Goal: Complete application form: Complete application form

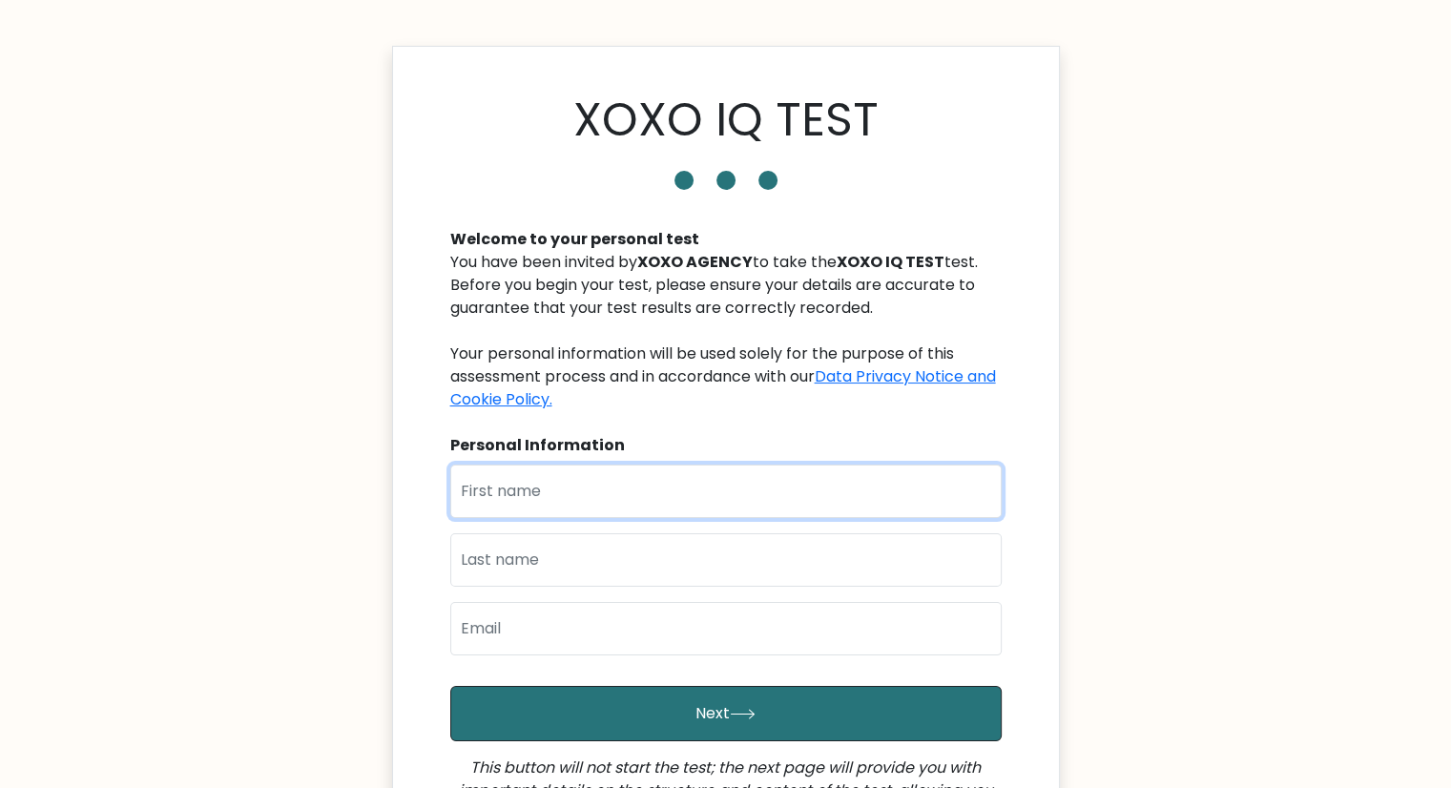
click at [553, 483] on input "text" at bounding box center [725, 490] width 551 height 53
type input "Kenth"
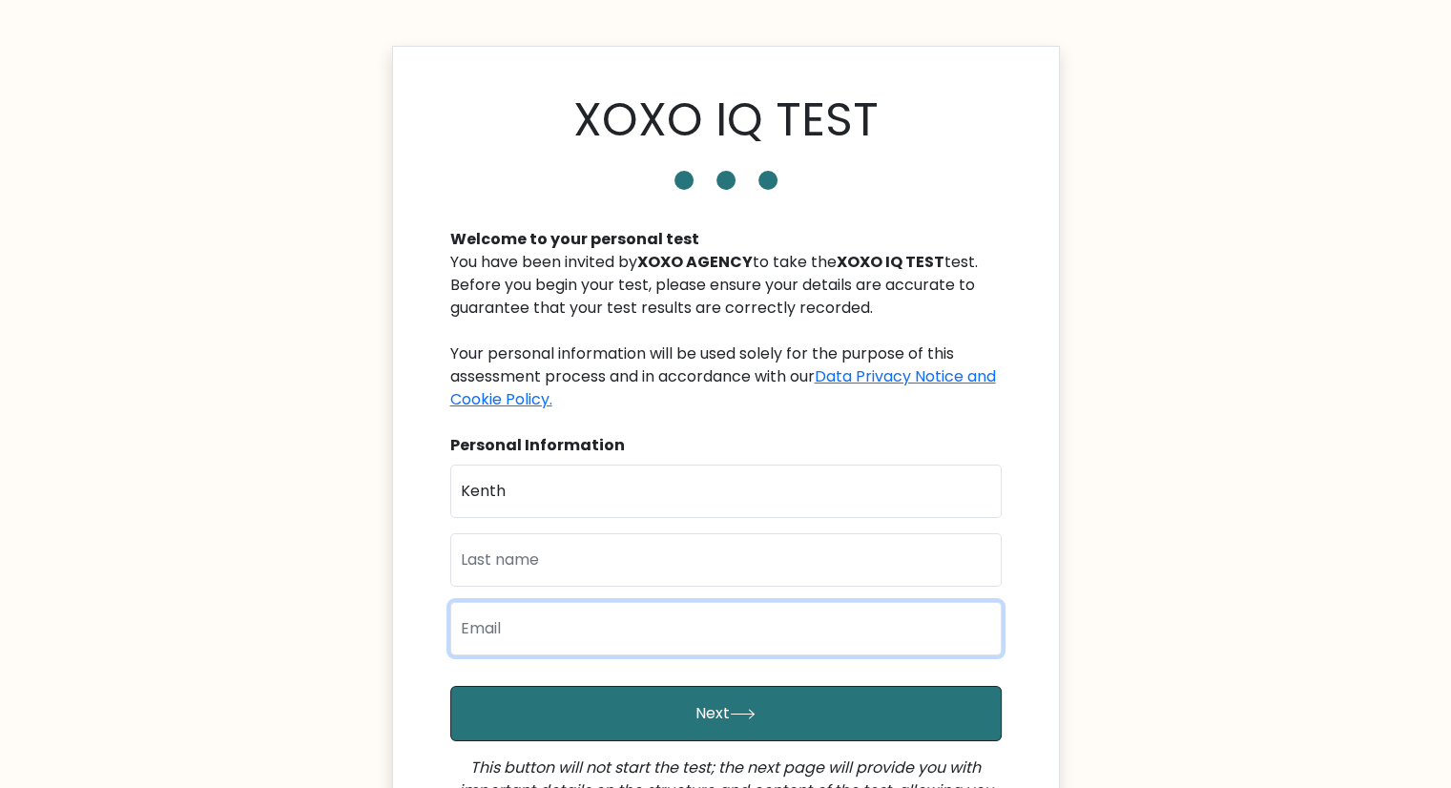
type input "kbatang23@gmail.com"
click at [580, 566] on input "text" at bounding box center [725, 559] width 551 height 53
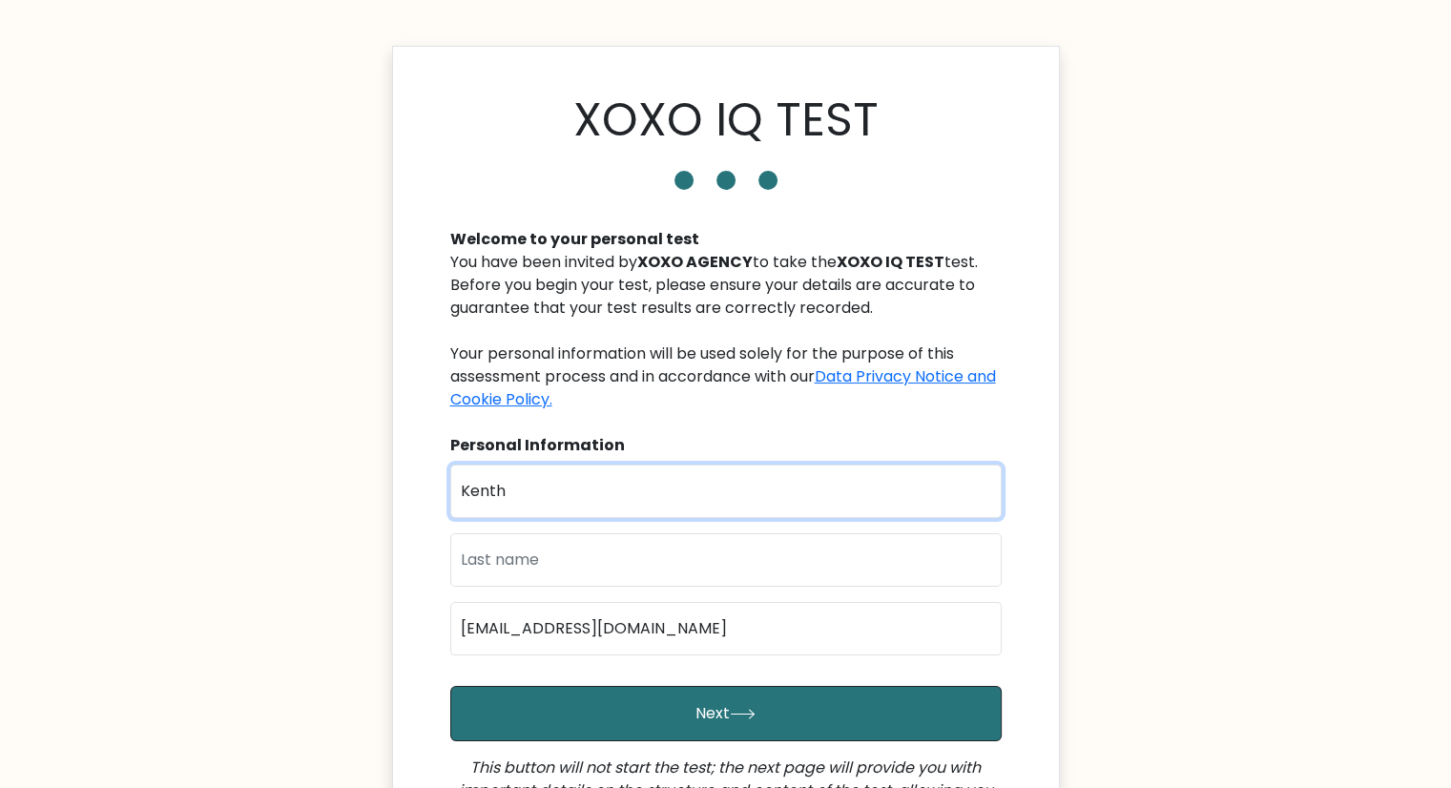
click at [573, 499] on input "Kenth" at bounding box center [725, 490] width 551 height 53
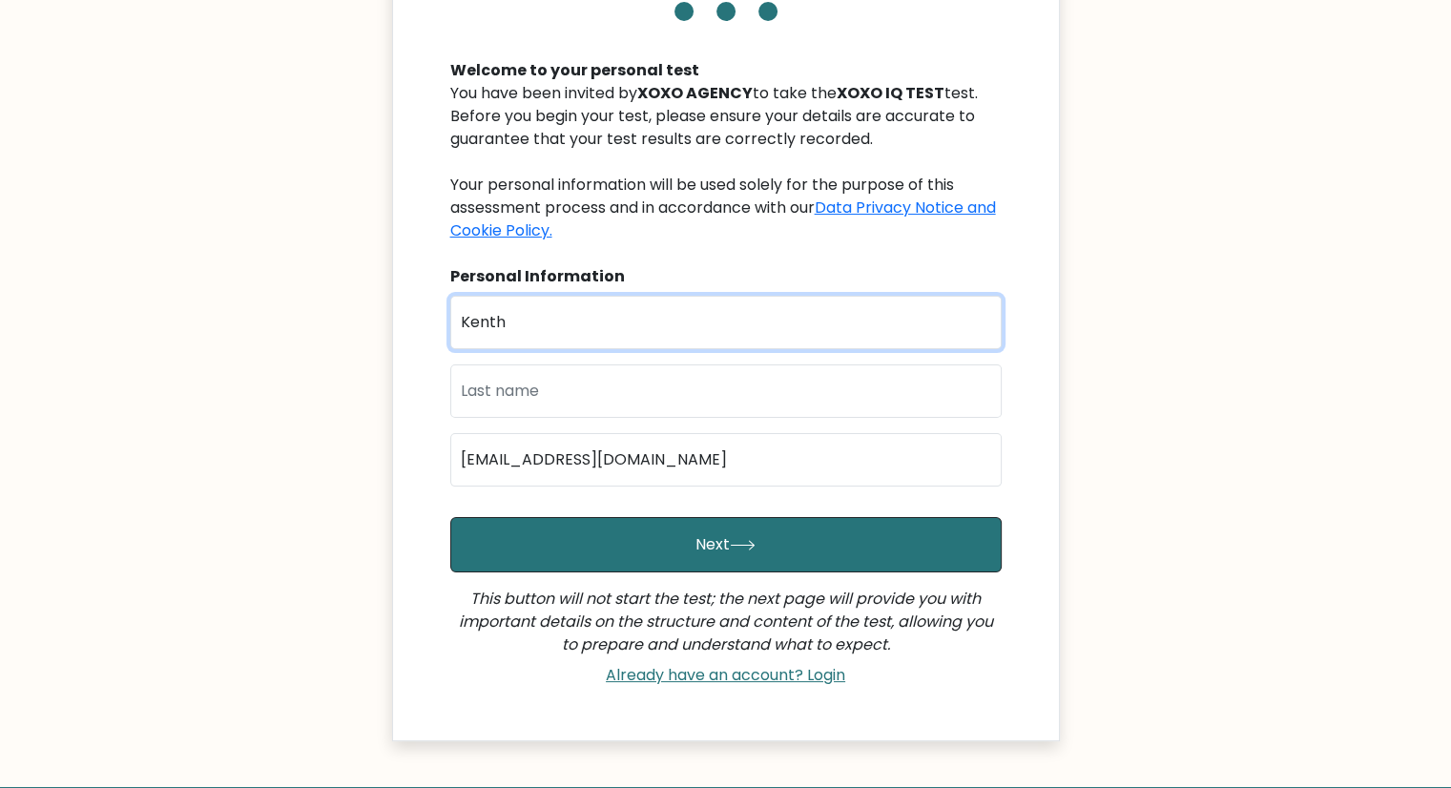
scroll to position [191, 0]
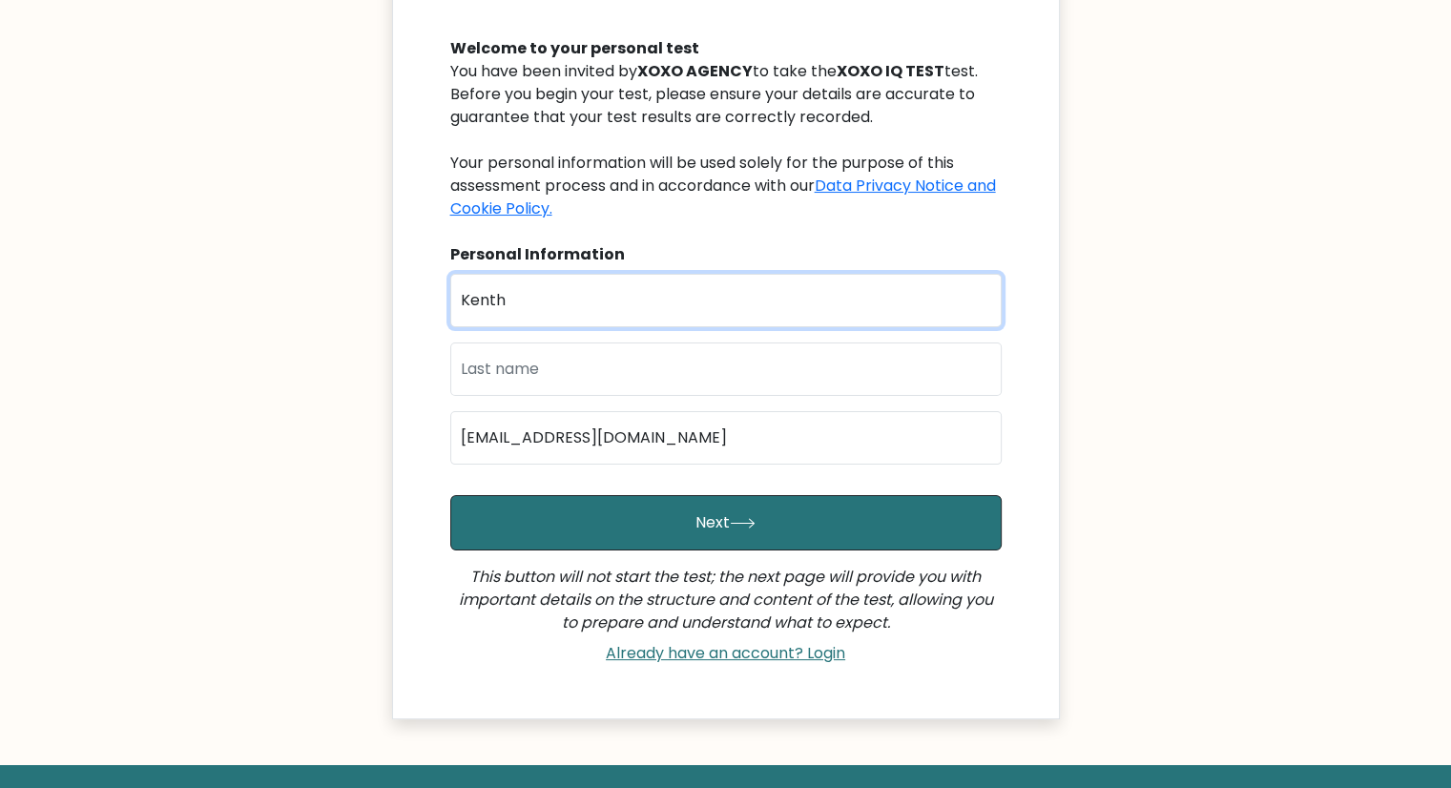
click at [615, 300] on input "Kenth" at bounding box center [725, 300] width 551 height 53
type input "Kenth Andrei"
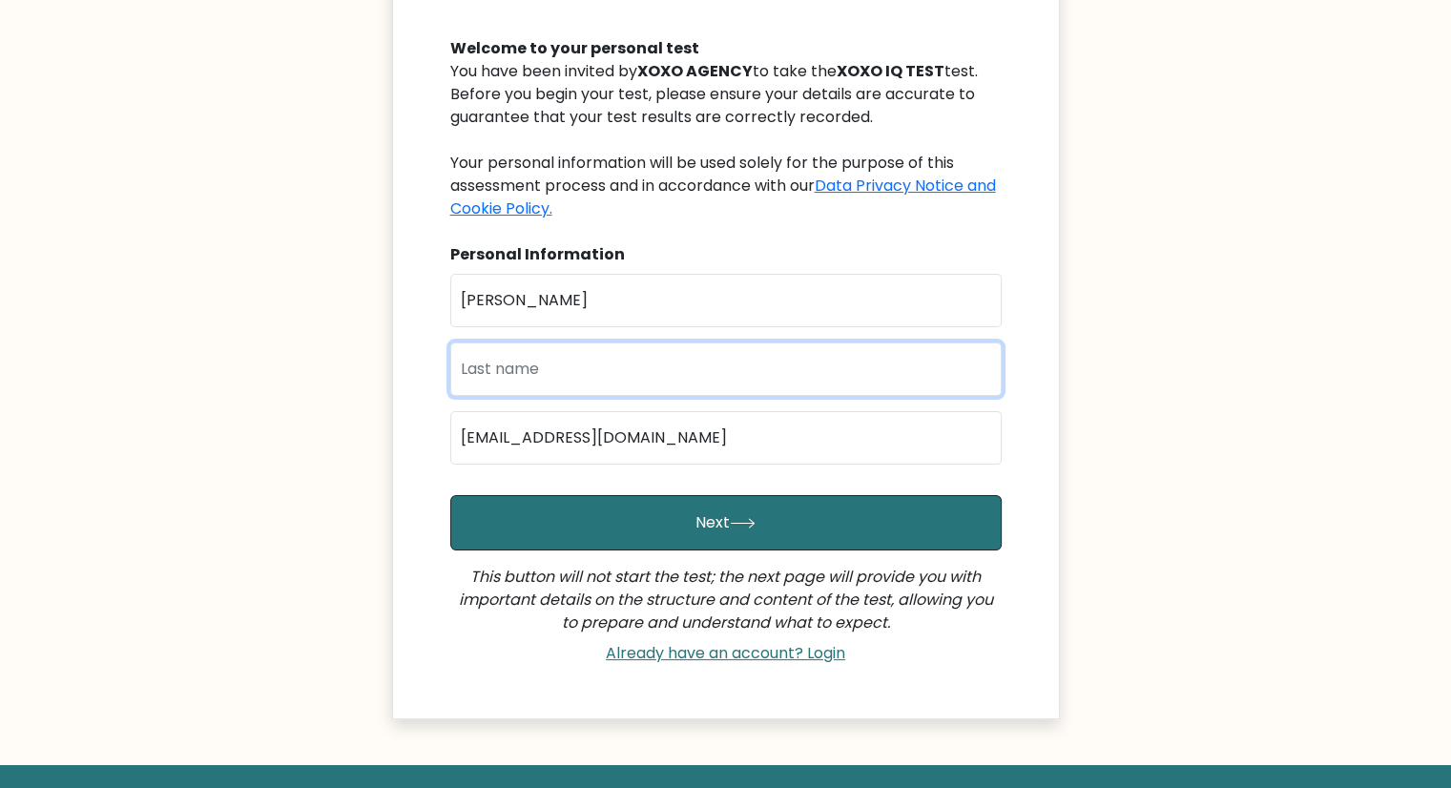
click at [589, 367] on input "text" at bounding box center [725, 368] width 551 height 53
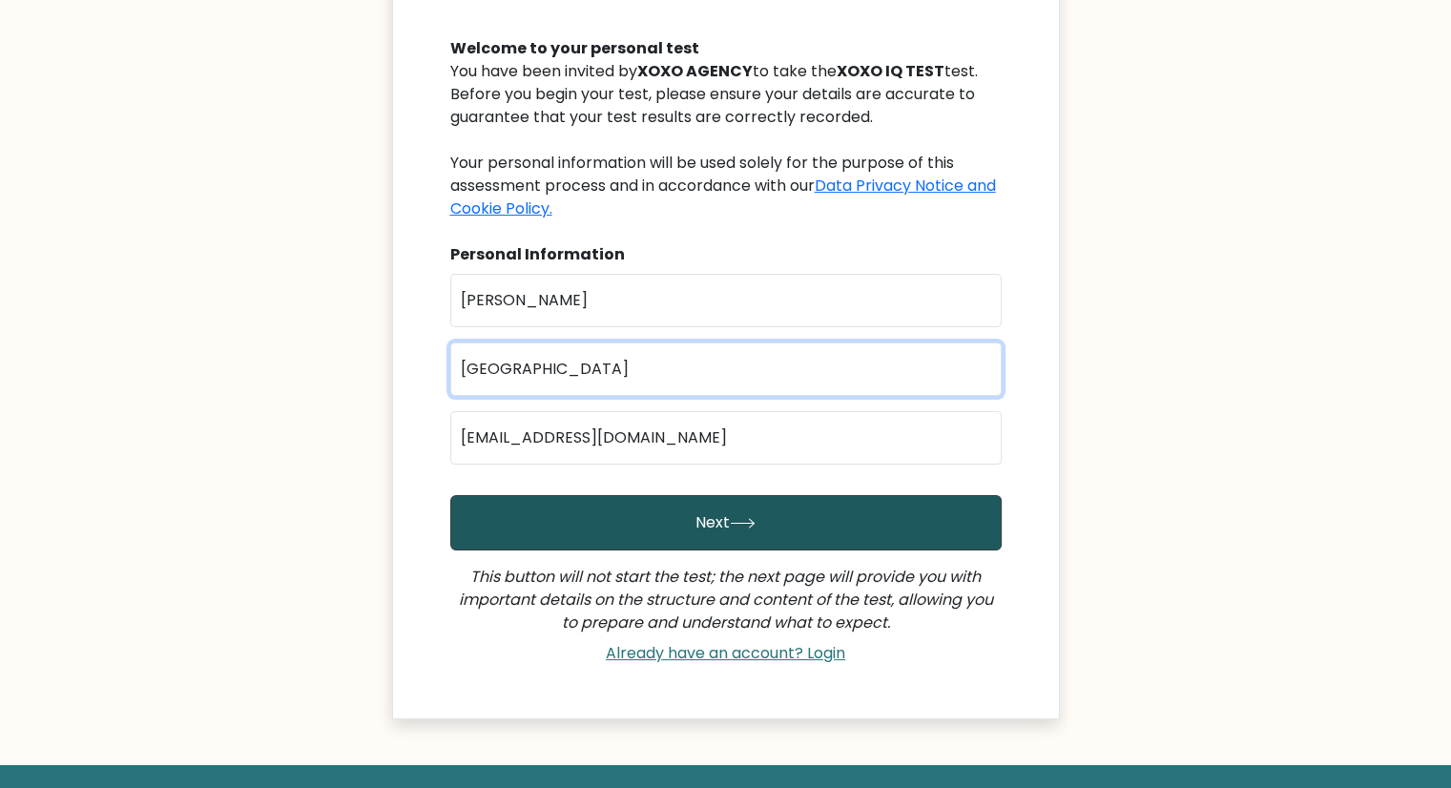
type input "Batang"
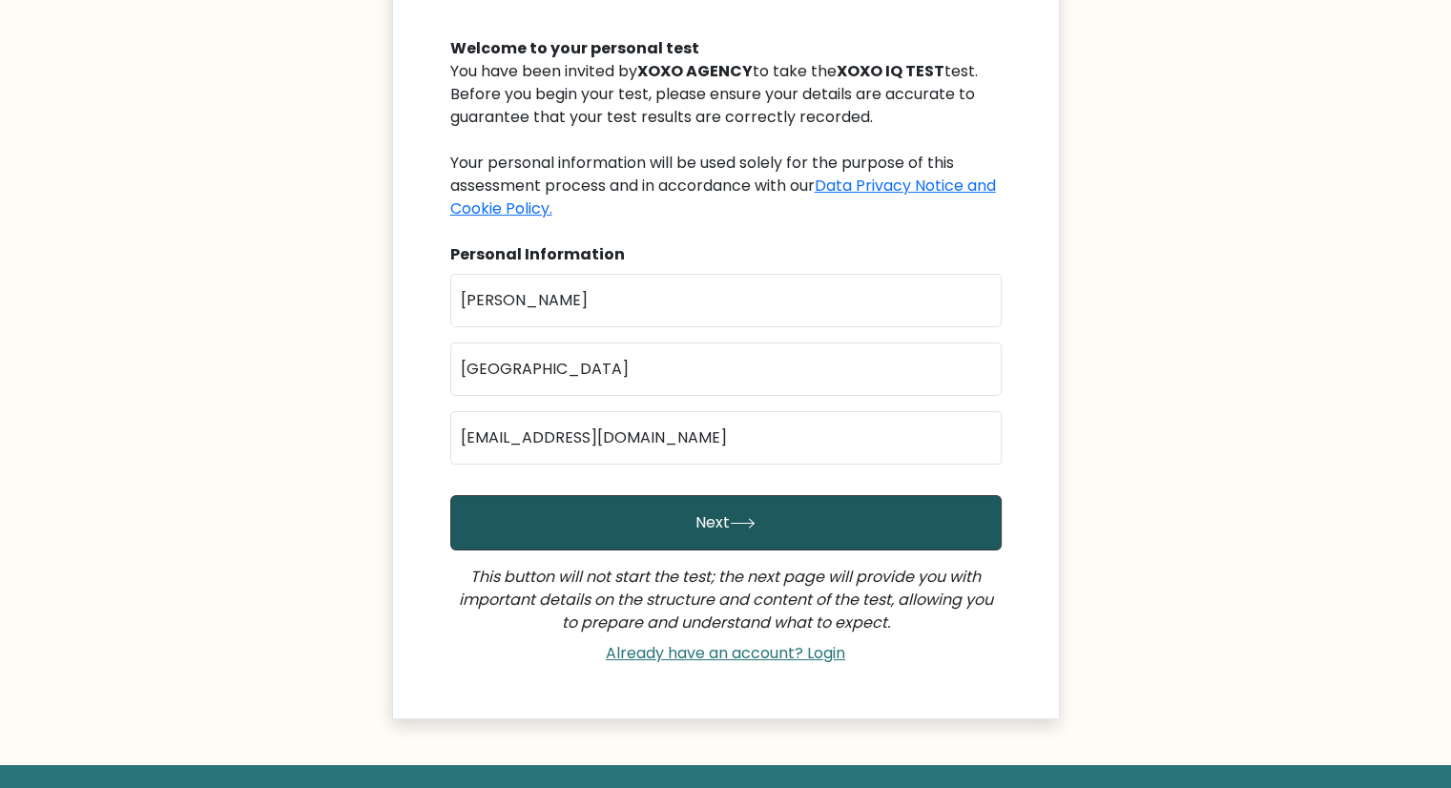
click at [637, 503] on button "Next" at bounding box center [725, 522] width 551 height 55
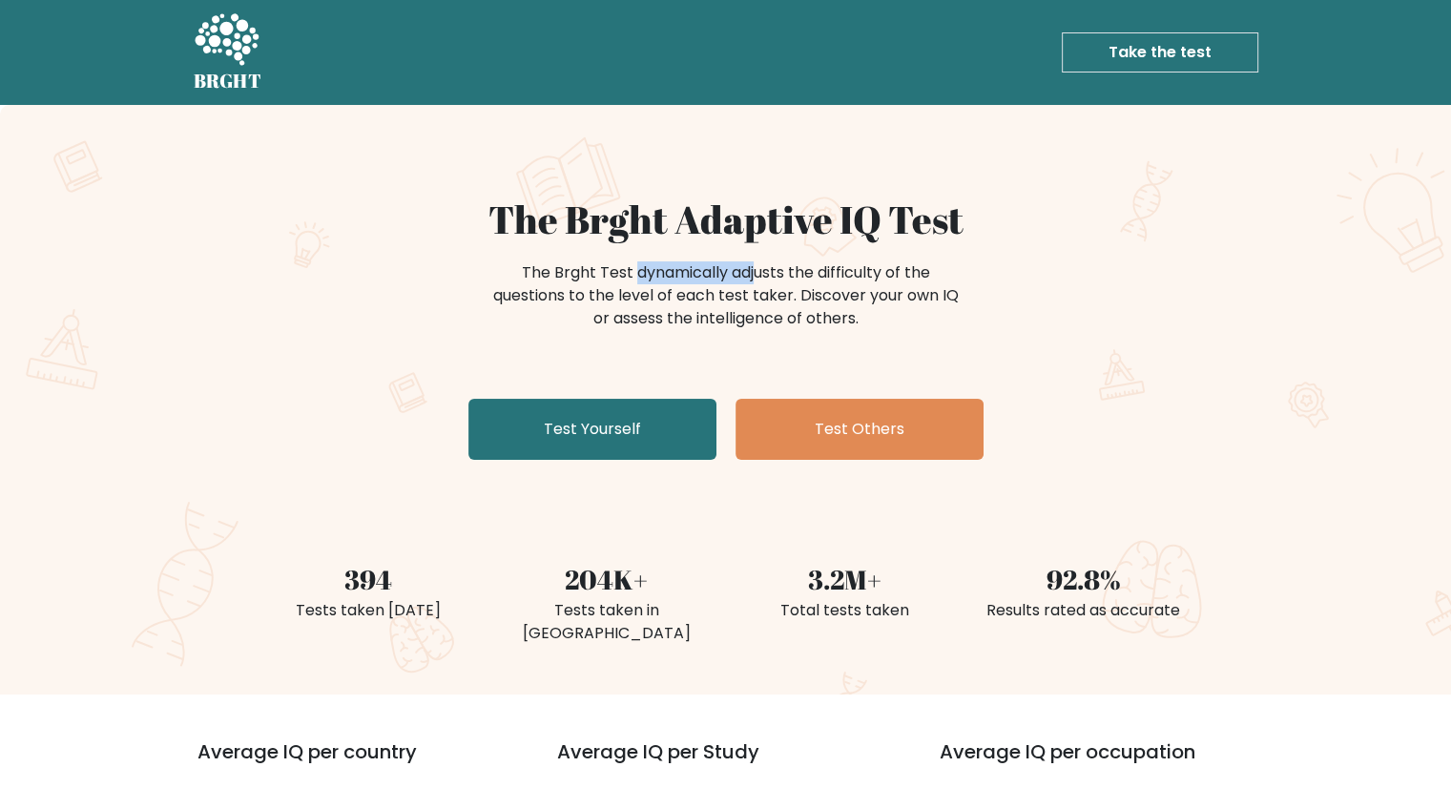
drag, startPoint x: 555, startPoint y: 276, endPoint x: 677, endPoint y: 276, distance: 122.1
click at [677, 276] on div "The Brght Test dynamically adjusts the difficulty of the questions to the level…" at bounding box center [725, 295] width 477 height 69
click at [708, 277] on div "The Brght Test dynamically adjusts the difficulty of the questions to the level…" at bounding box center [725, 295] width 477 height 69
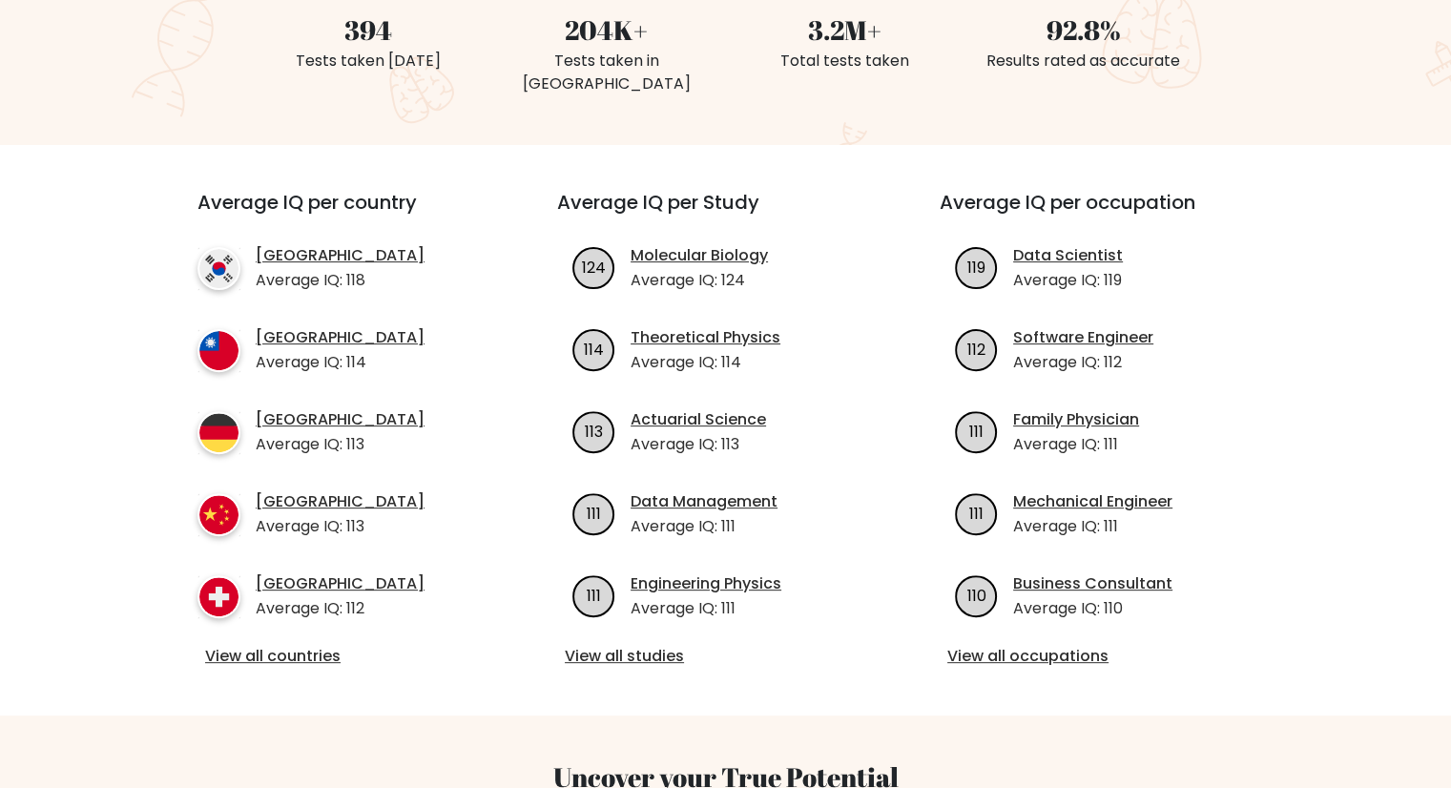
scroll to position [572, 0]
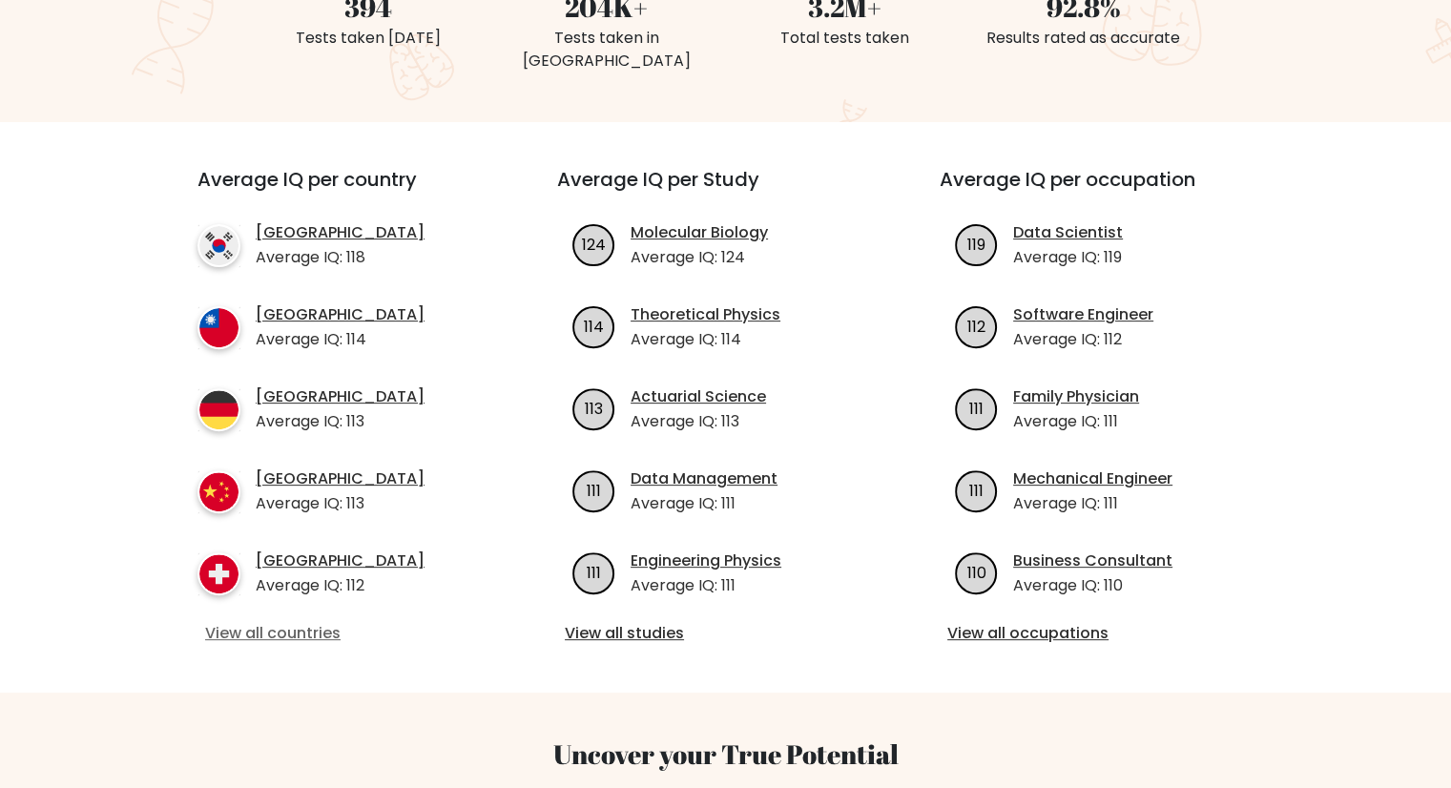
click at [265, 622] on link "View all countries" at bounding box center [343, 633] width 276 height 23
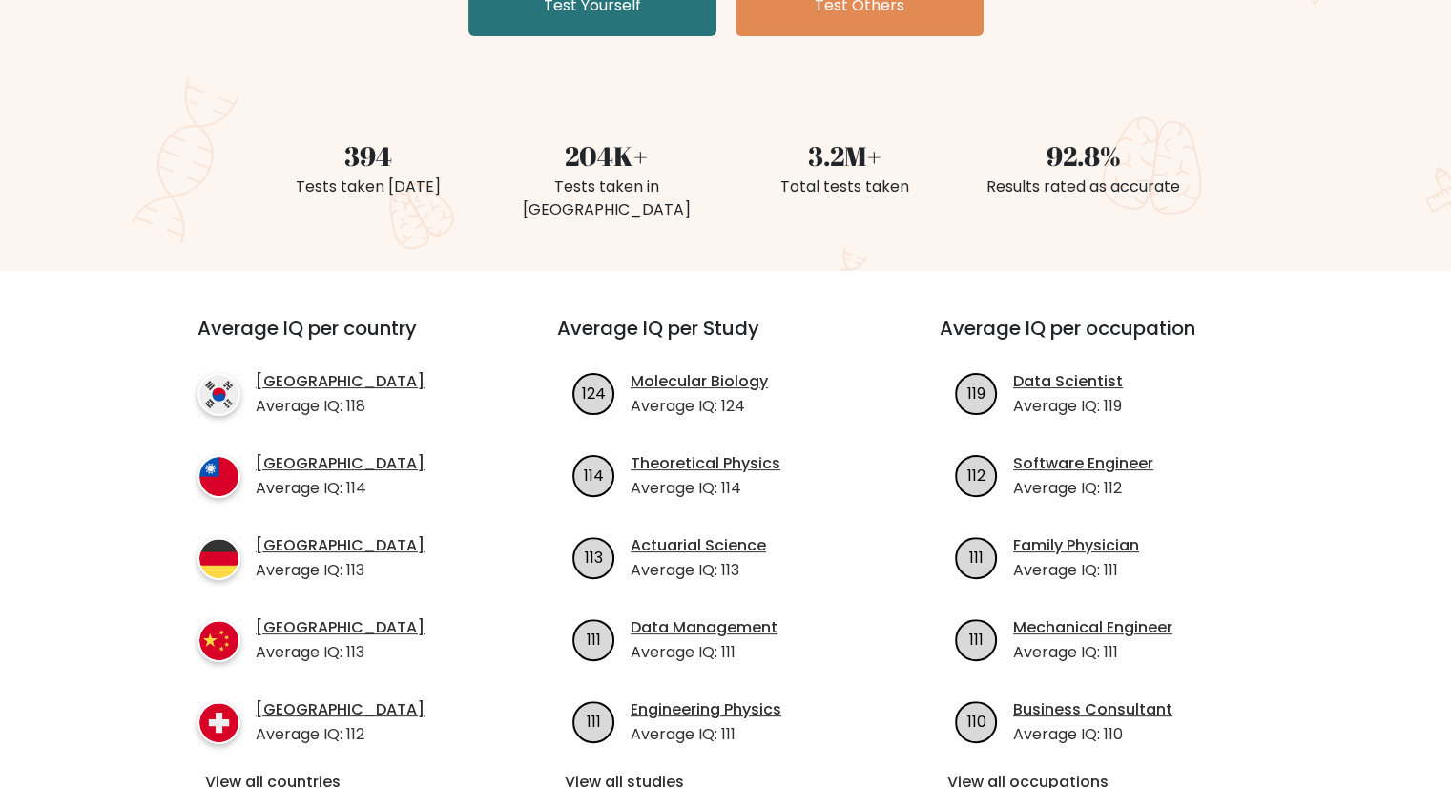
scroll to position [381, 0]
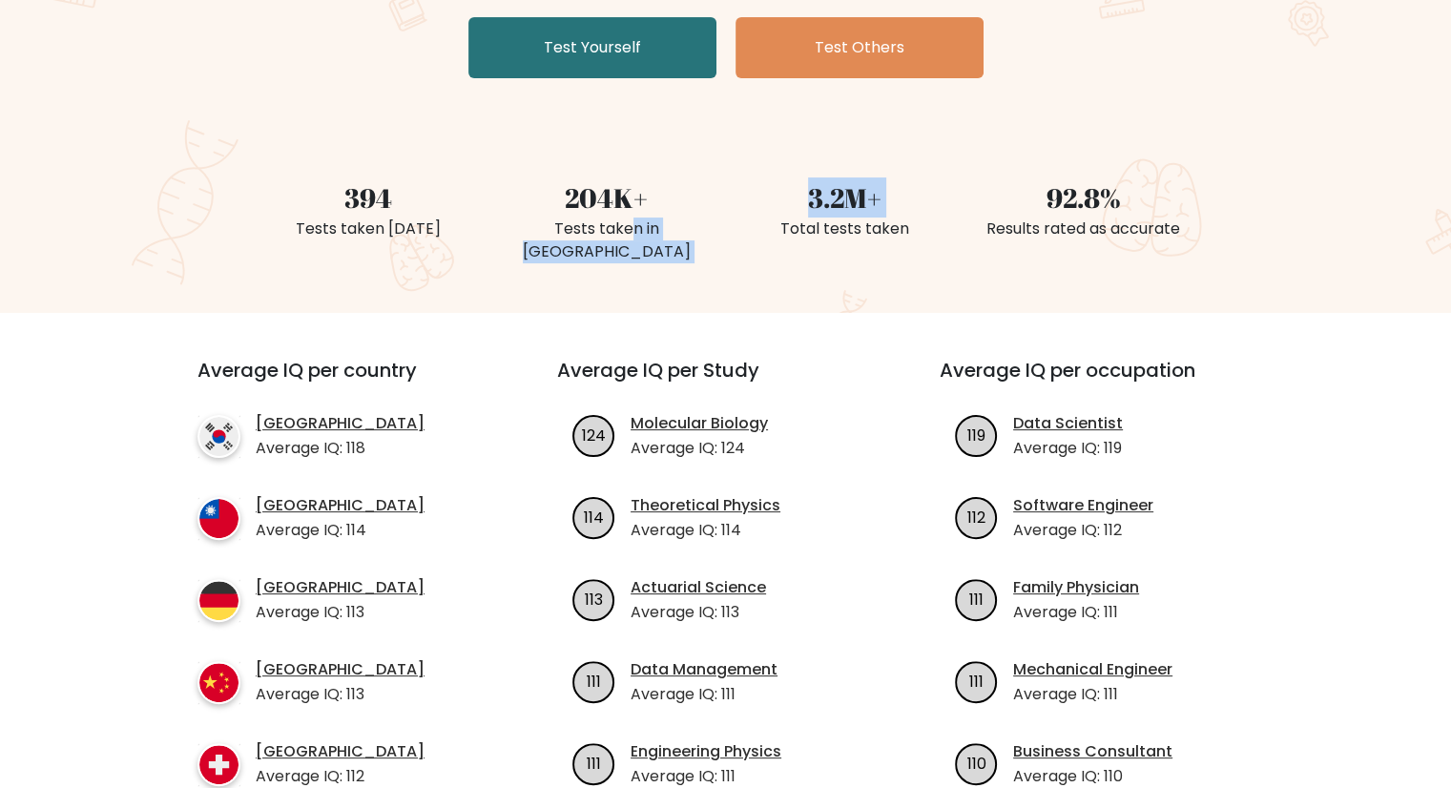
drag, startPoint x: 588, startPoint y: 233, endPoint x: 741, endPoint y: 241, distance: 152.8
click at [732, 234] on div "394 Tests taken [DATE] 204K+ Tests taken in [GEOGRAPHIC_DATA] 3.2M+ Total tests…" at bounding box center [726, 199] width 954 height 135
click at [726, 237] on div "3.2M+ Total tests taken" at bounding box center [845, 199] width 238 height 135
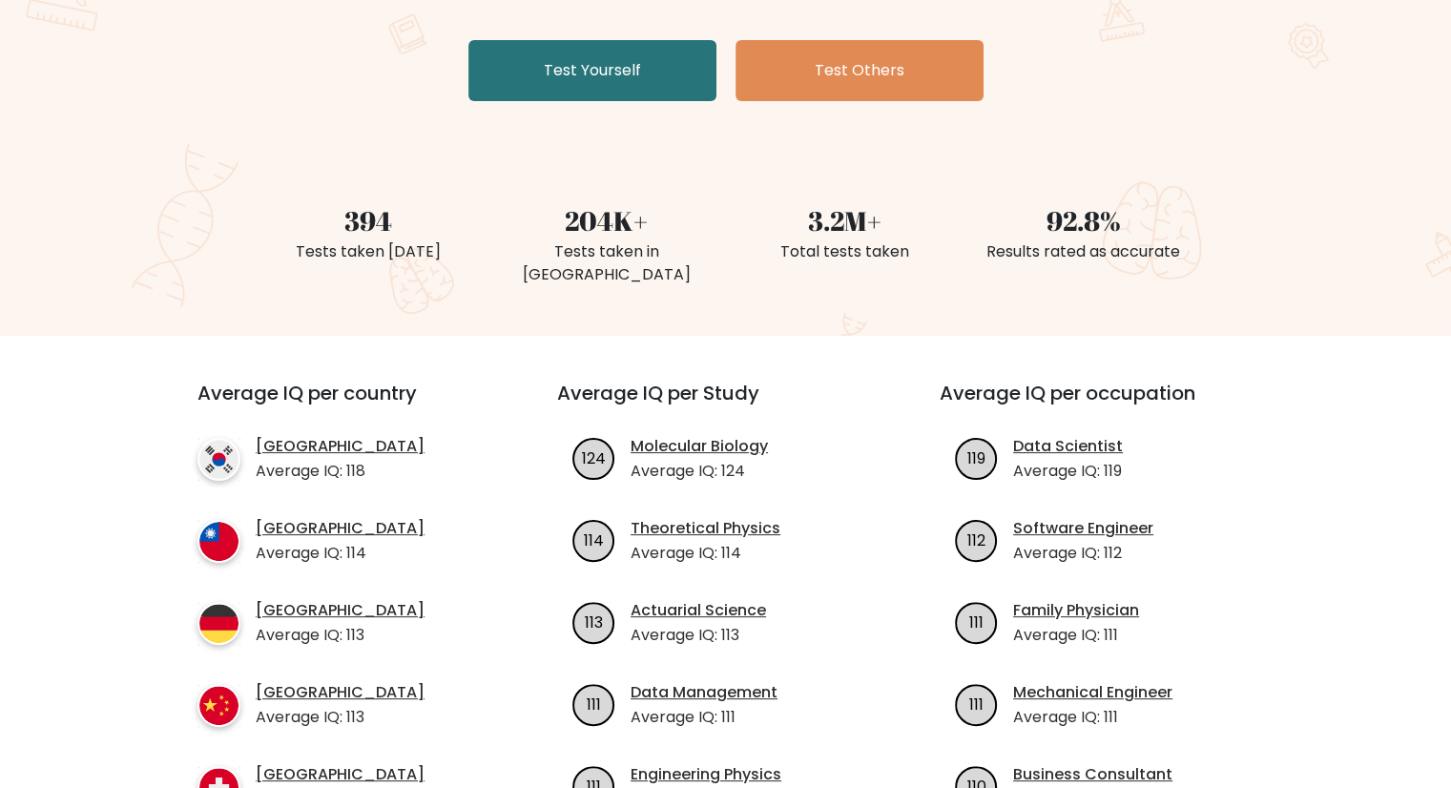
scroll to position [0, 0]
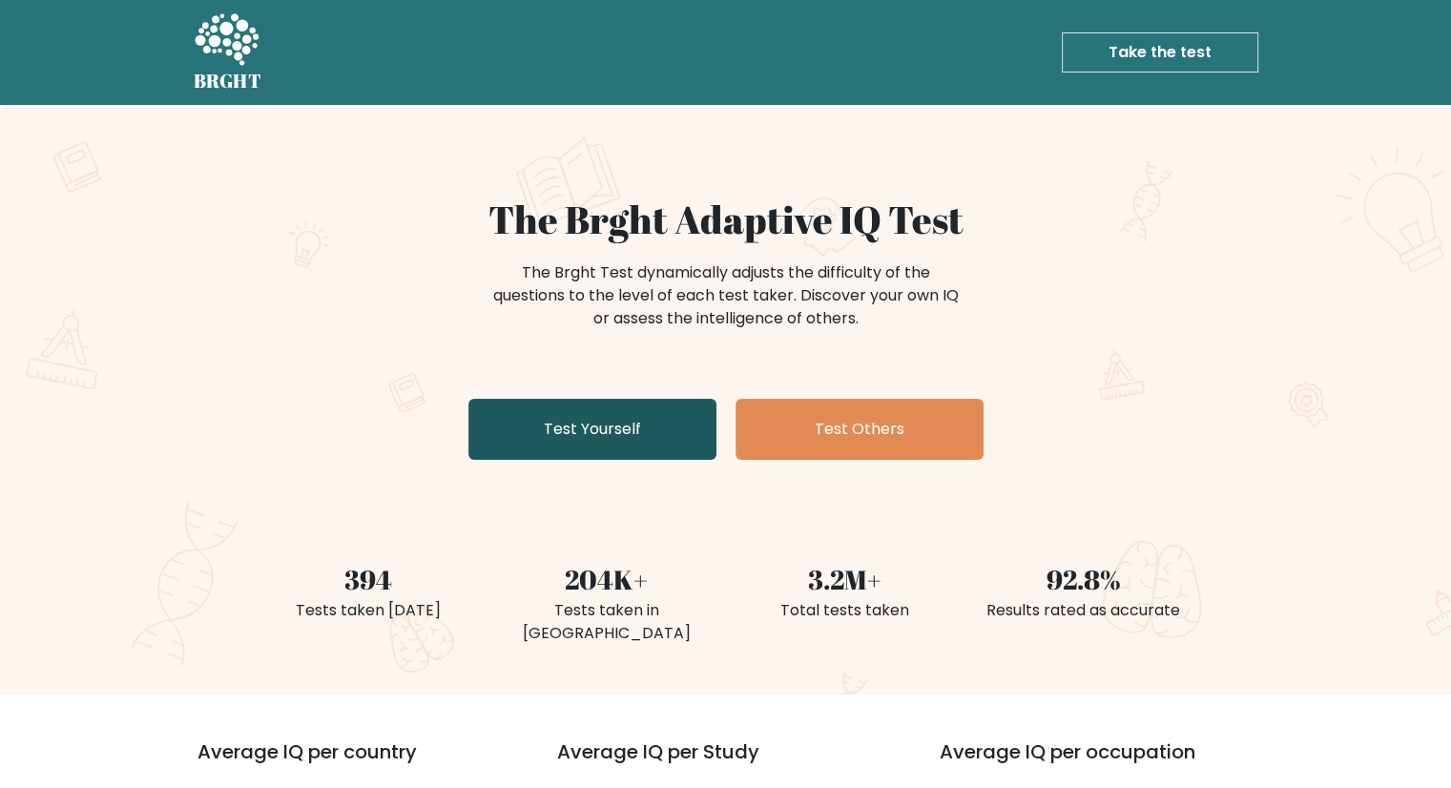
click at [670, 441] on link "Test Yourself" at bounding box center [592, 429] width 248 height 61
